Goal: Task Accomplishment & Management: Use online tool/utility

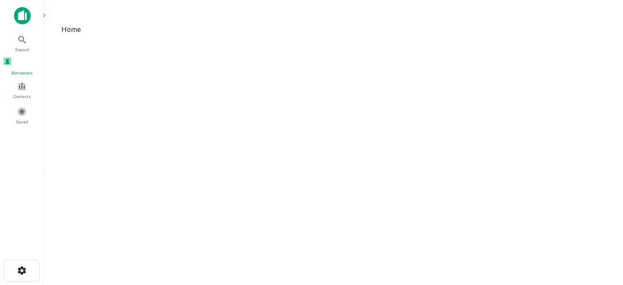
click at [16, 66] on div "Borrowers" at bounding box center [22, 66] width 38 height 20
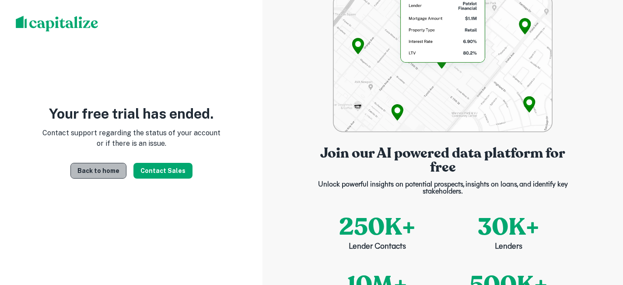
click at [118, 168] on link "Back to home" at bounding box center [98, 171] width 56 height 16
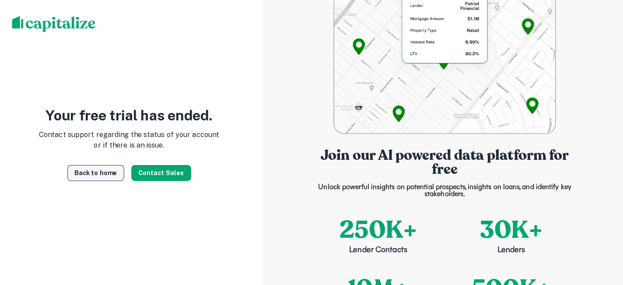
click at [105, 167] on link "Back to home" at bounding box center [98, 171] width 56 height 16
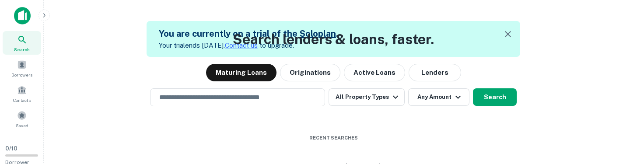
scroll to position [41, 0]
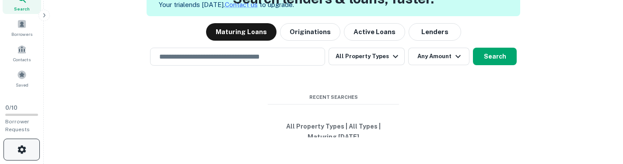
click at [23, 155] on button "button" at bounding box center [21, 150] width 36 height 22
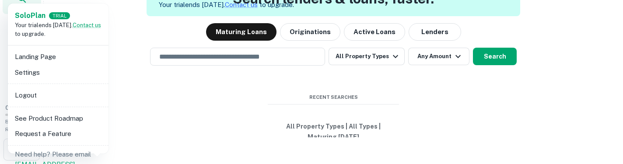
click at [53, 64] on li "Landing Page" at bounding box center [58, 57] width 94 height 16
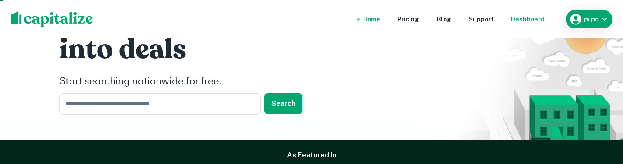
click at [525, 21] on div "Dashboard" at bounding box center [528, 19] width 34 height 10
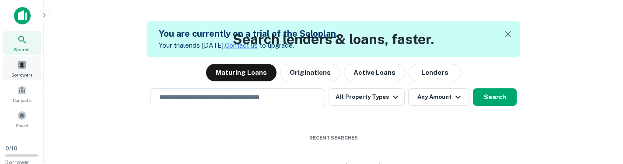
click at [28, 73] on span "Borrowers" at bounding box center [21, 74] width 21 height 7
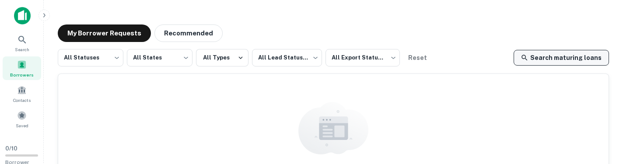
click at [580, 65] on link "Search maturing loans" at bounding box center [561, 58] width 95 height 16
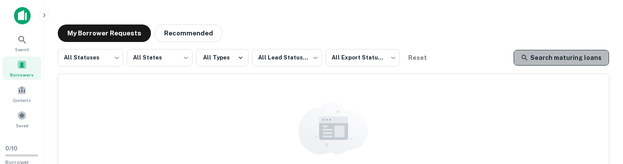
click at [577, 56] on link "Search maturing loans" at bounding box center [561, 58] width 95 height 16
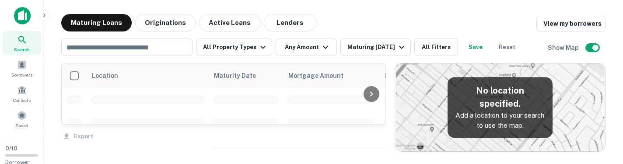
scroll to position [141, 0]
click at [546, 28] on link "View my borrowers" at bounding box center [570, 24] width 69 height 16
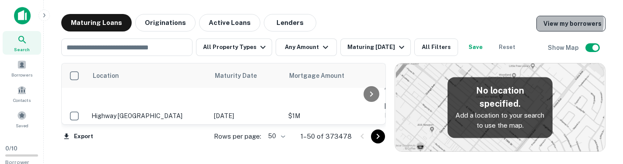
click at [547, 21] on link "View my borrowers" at bounding box center [570, 24] width 69 height 16
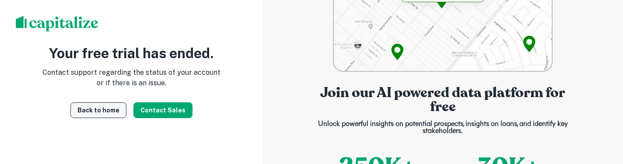
click at [112, 111] on link "Back to home" at bounding box center [98, 110] width 56 height 16
click at [119, 111] on link "Back to home" at bounding box center [98, 110] width 56 height 16
click at [112, 109] on link "Back to home" at bounding box center [98, 110] width 56 height 16
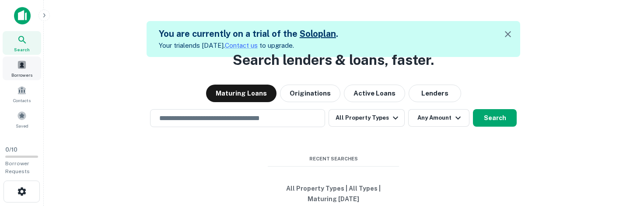
click at [23, 63] on span at bounding box center [22, 65] width 10 height 10
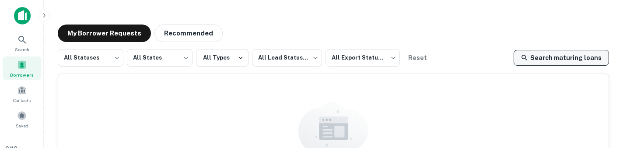
click at [564, 55] on link "Search maturing loans" at bounding box center [561, 58] width 95 height 16
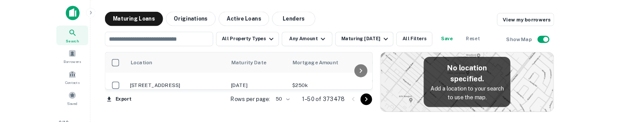
scroll to position [31, 0]
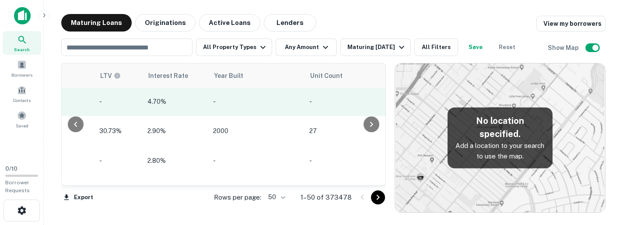
scroll to position [31, 853]
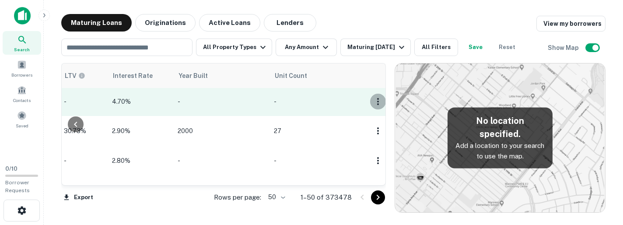
click at [373, 101] on icon "button" at bounding box center [378, 101] width 10 height 10
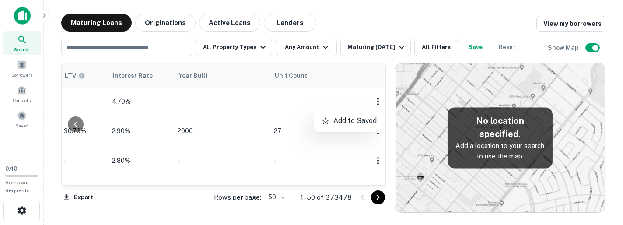
click at [370, 102] on div at bounding box center [311, 112] width 623 height 225
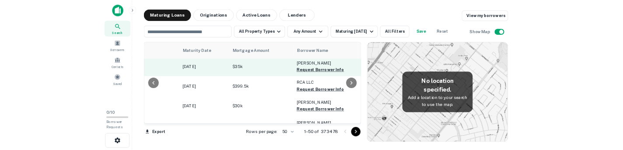
scroll to position [33, 80]
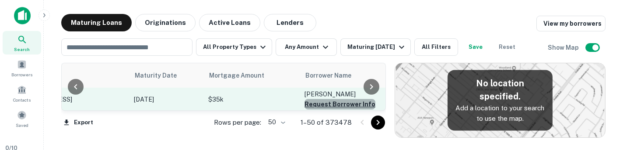
click at [352, 107] on button "Request Borrower Info" at bounding box center [339, 104] width 71 height 10
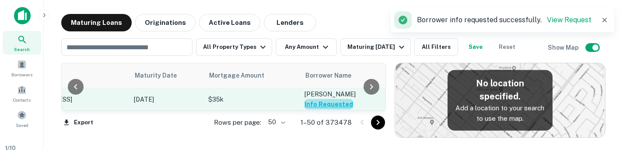
click at [332, 106] on button "Info Requested" at bounding box center [328, 104] width 49 height 10
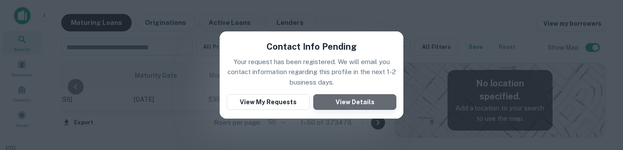
click at [350, 100] on button "View Details" at bounding box center [354, 102] width 83 height 16
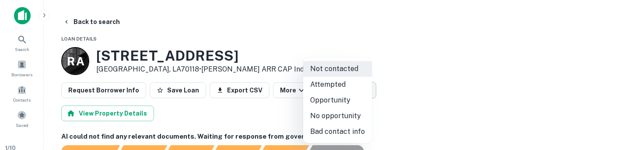
click at [359, 84] on body "Search Borrowers Contacts Saved 1 / 10 Borrower Requests Back to search Loan De…" at bounding box center [311, 75] width 623 height 150
click at [475, 68] on div at bounding box center [311, 75] width 623 height 150
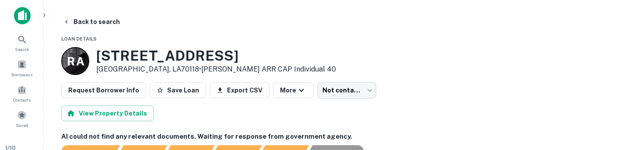
click at [475, 68] on div "R A [STREET_ADDRESS] • [PERSON_NAME] ARR CAP Individual 40" at bounding box center [333, 61] width 544 height 28
